Goal: Find contact information: Find contact information

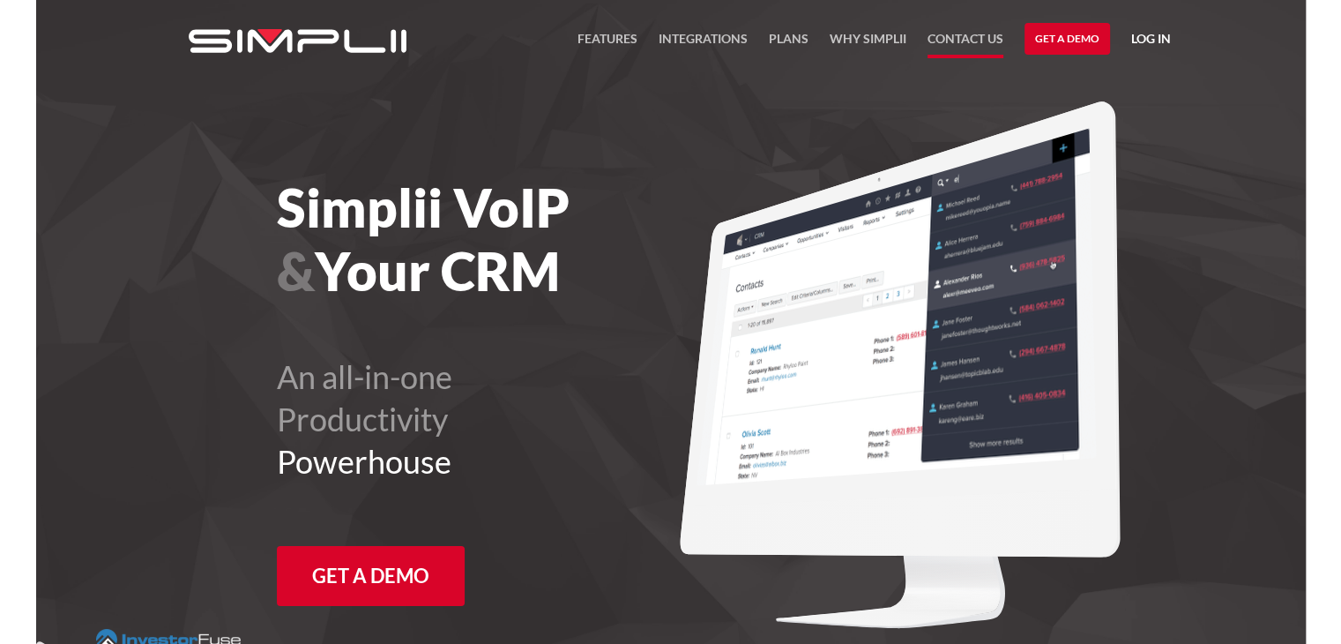
click at [967, 36] on link "Contact US" at bounding box center [966, 43] width 76 height 30
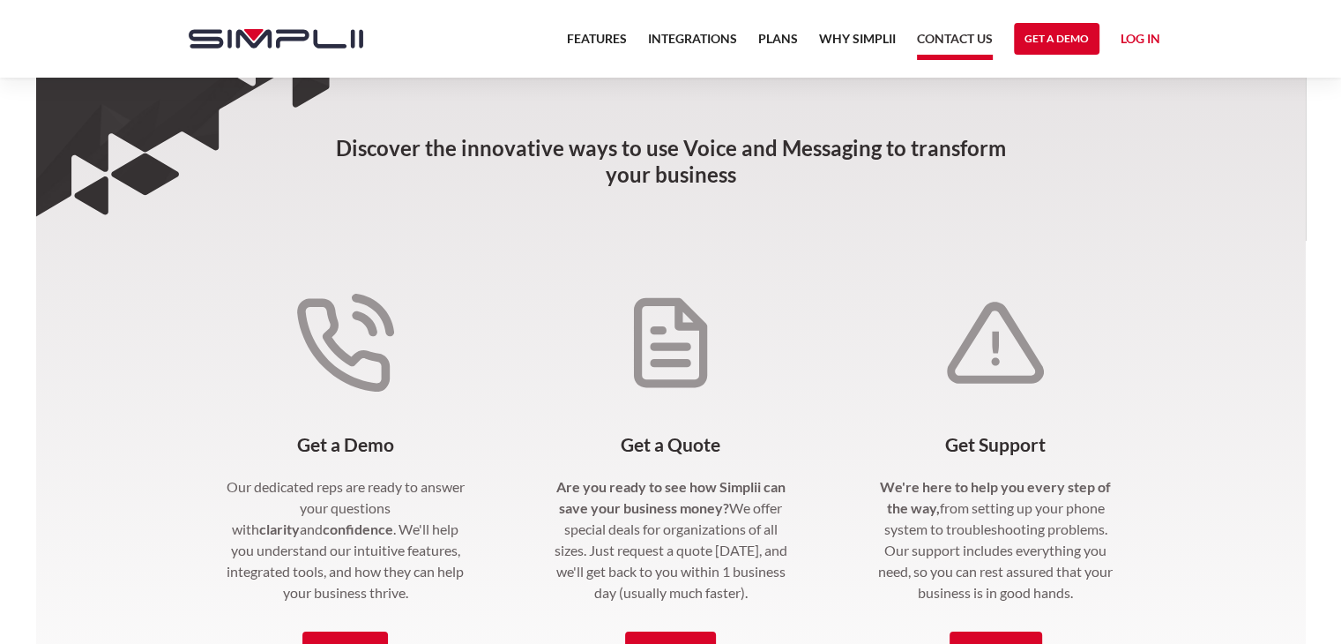
scroll to position [265, 0]
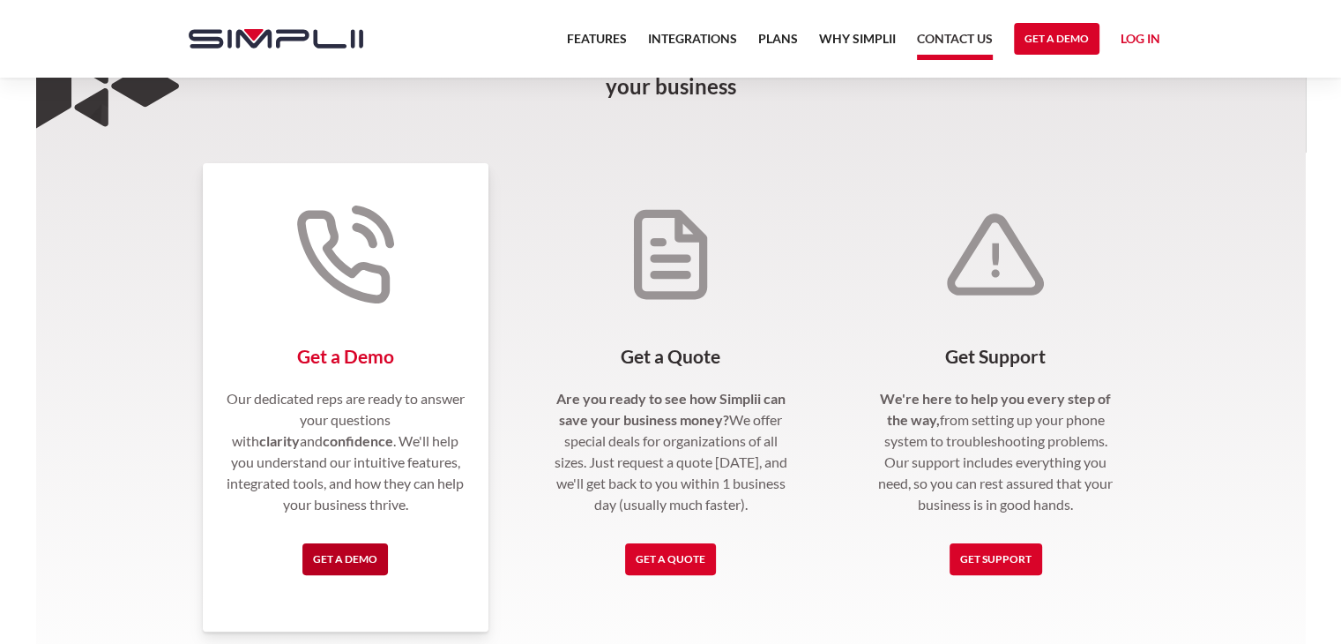
click at [339, 563] on link "Get a Demo" at bounding box center [346, 559] width 86 height 32
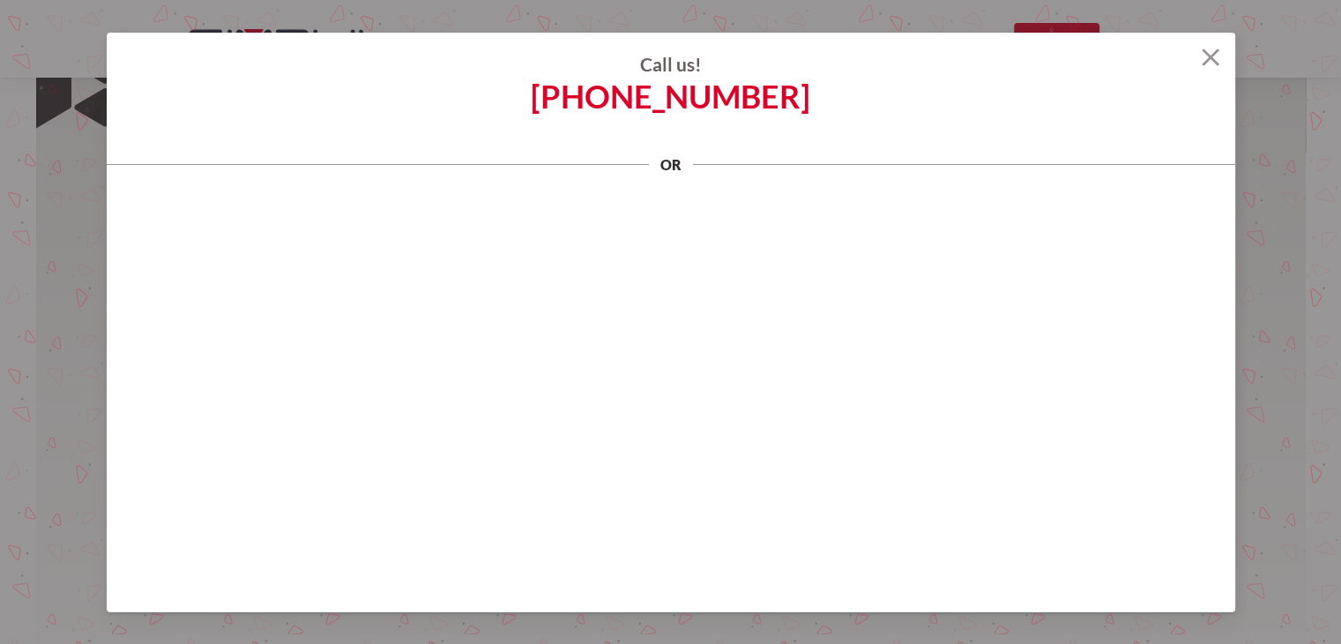
click at [1211, 56] on img at bounding box center [1211, 58] width 18 height 18
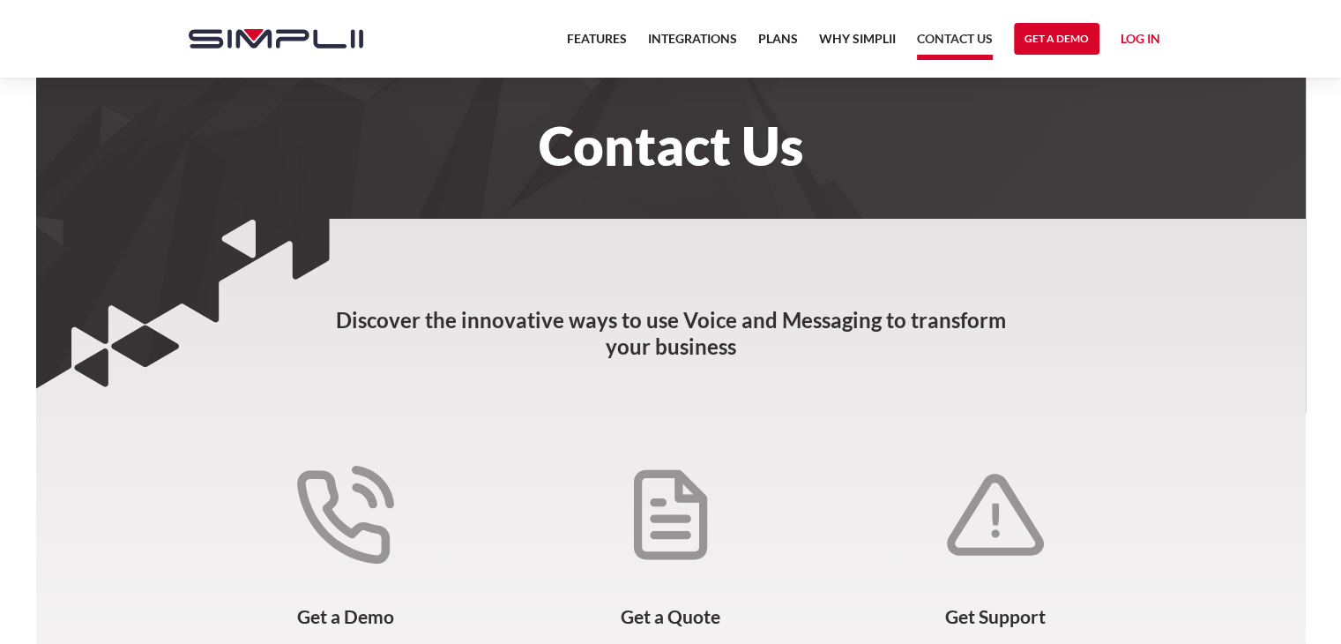
scroll to position [0, 0]
